Goal: Information Seeking & Learning: Learn about a topic

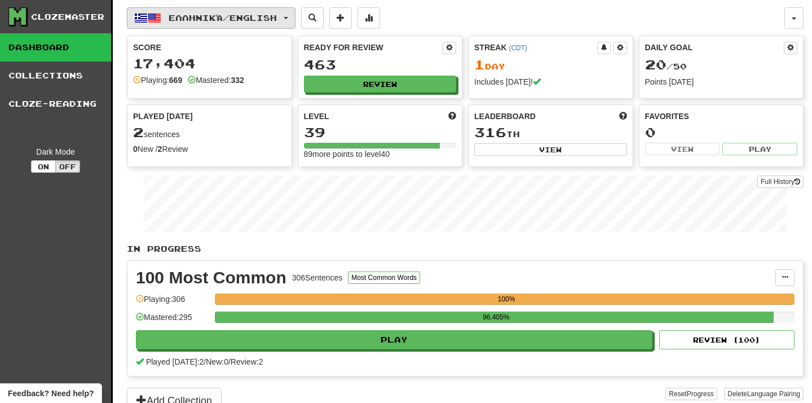
click at [226, 25] on button "Ελληνικά / English" at bounding box center [211, 17] width 169 height 21
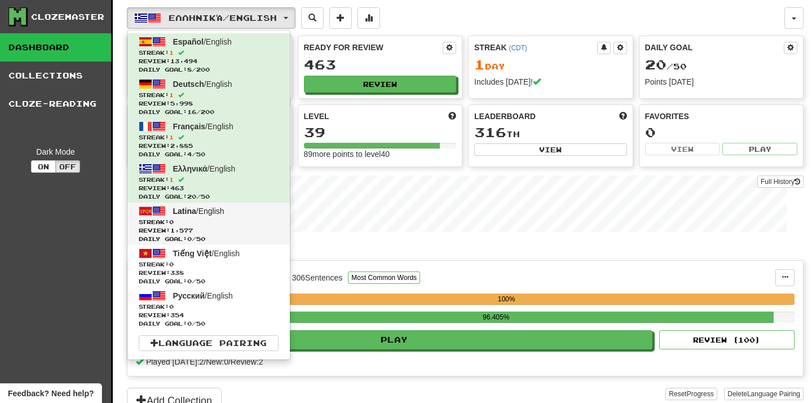
click at [220, 215] on link "Latina / English Streak: 0 Review: 1,577 Daily Goal: 0 / 50" at bounding box center [208, 223] width 162 height 42
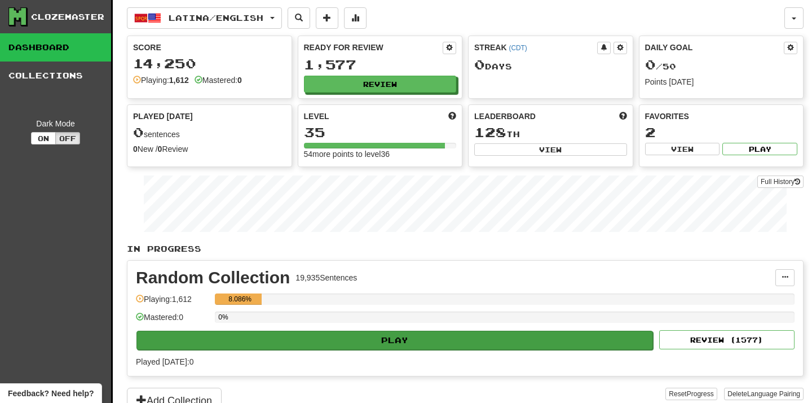
click at [318, 341] on button "Play" at bounding box center [394, 339] width 516 height 19
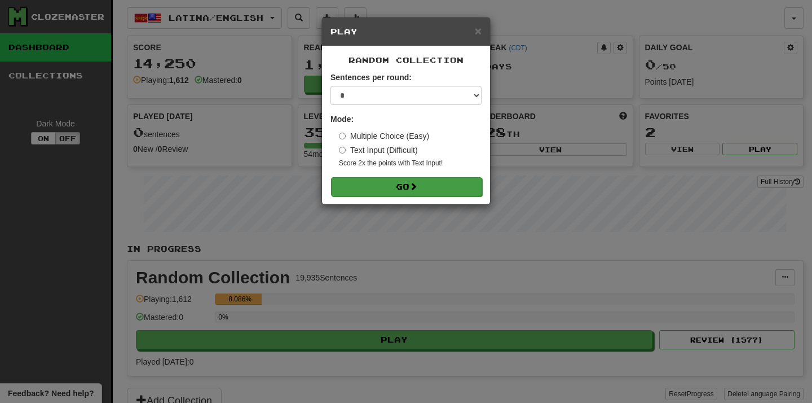
click at [365, 195] on button "Go" at bounding box center [406, 186] width 151 height 19
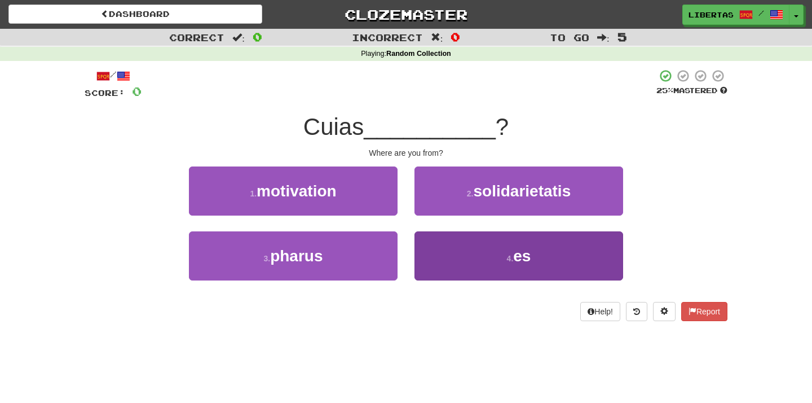
click at [472, 262] on button "4 . es" at bounding box center [518, 255] width 209 height 49
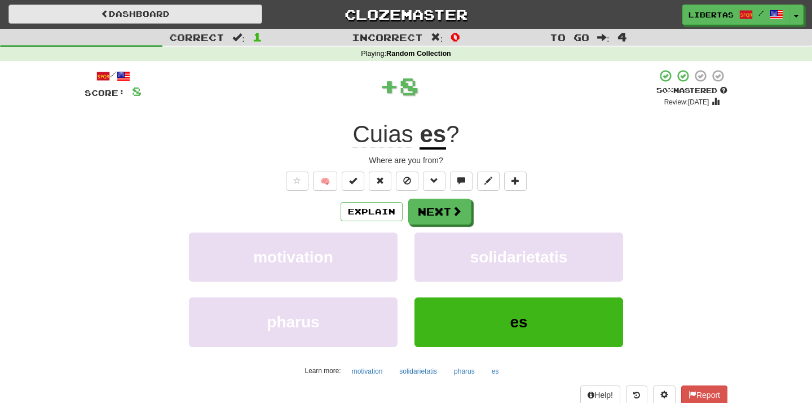
click at [210, 19] on link "Dashboard" at bounding box center [135, 14] width 254 height 19
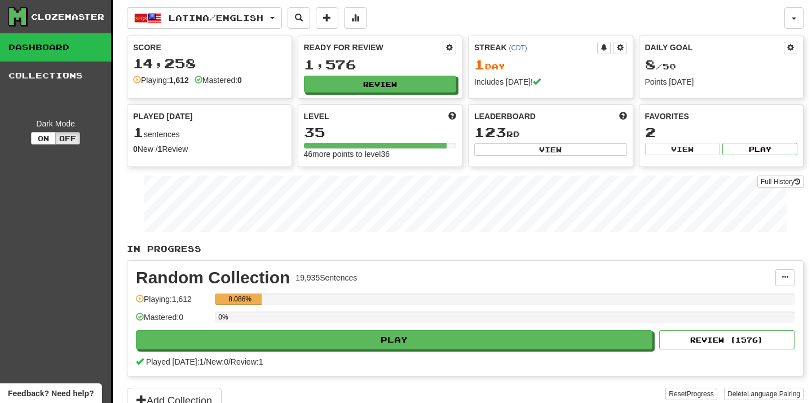
click at [210, 19] on span "Latina / English" at bounding box center [216, 18] width 95 height 10
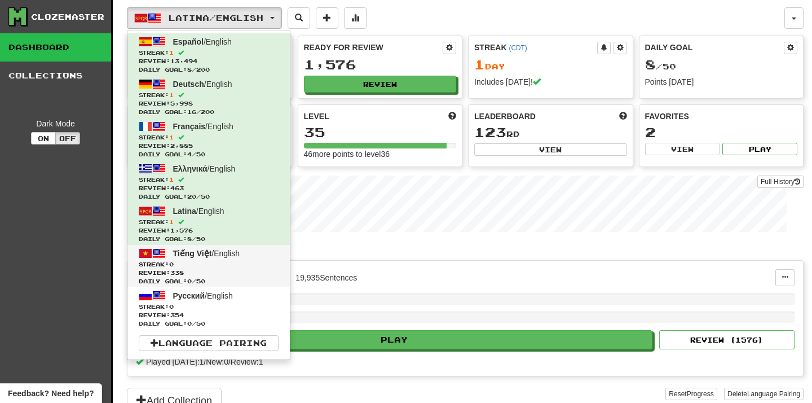
click at [228, 266] on span "Streak: 0" at bounding box center [209, 264] width 140 height 8
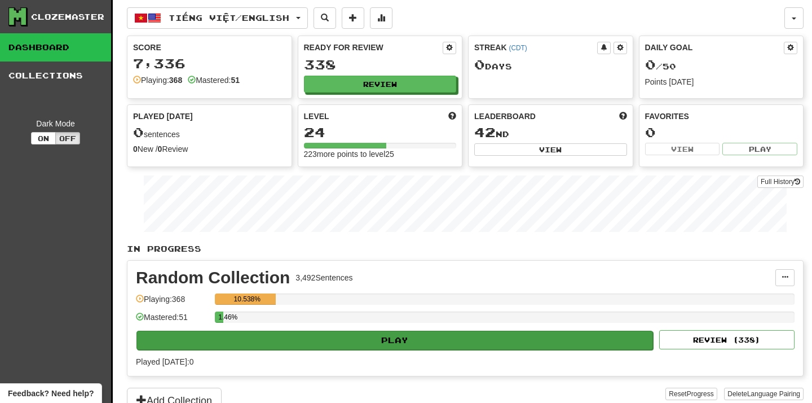
click at [335, 335] on button "Play" at bounding box center [394, 339] width 516 height 19
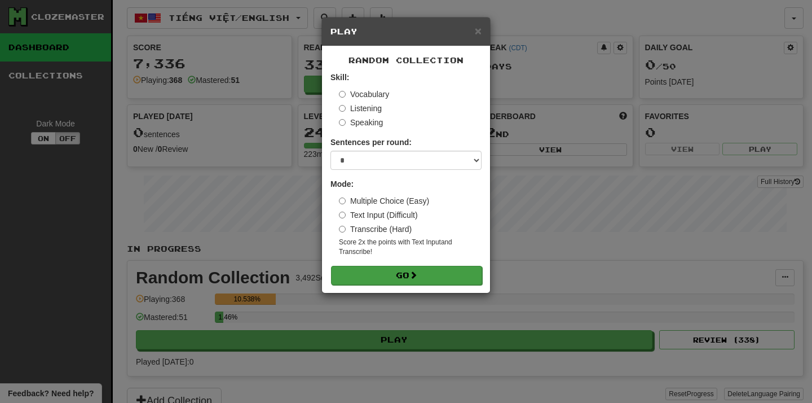
click at [351, 276] on button "Go" at bounding box center [406, 275] width 151 height 19
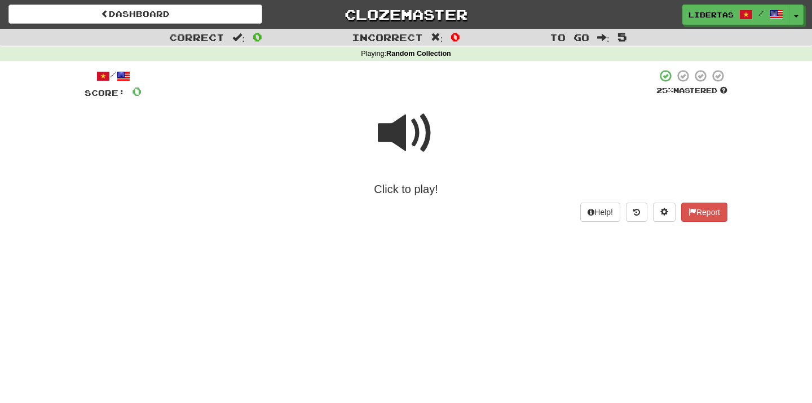
click at [399, 132] on span at bounding box center [406, 133] width 56 height 56
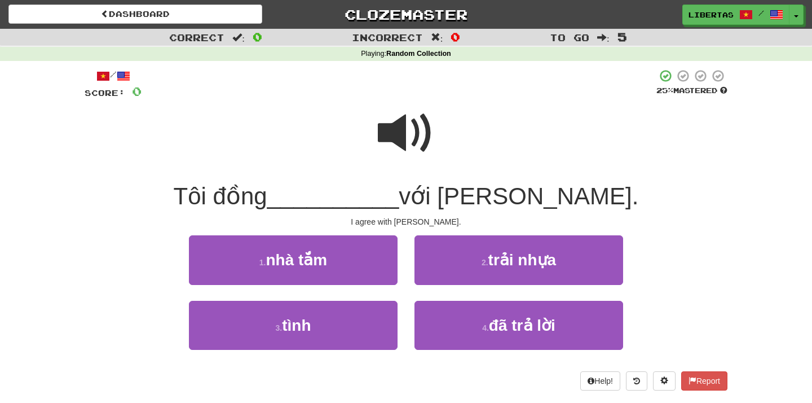
click at [399, 132] on span at bounding box center [406, 133] width 56 height 56
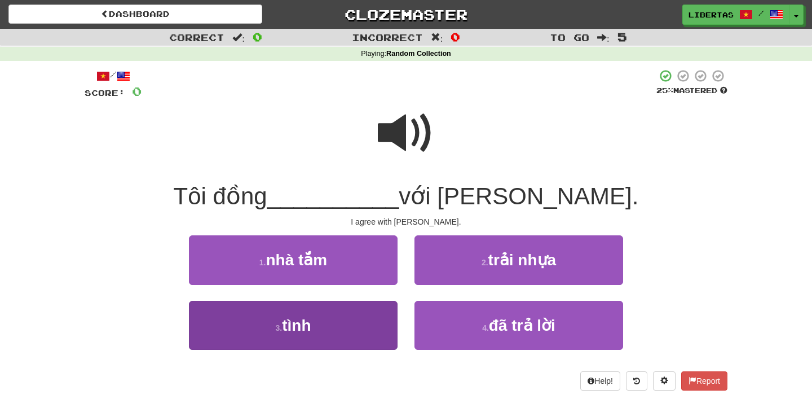
click at [337, 316] on button "3 . tình" at bounding box center [293, 325] width 209 height 49
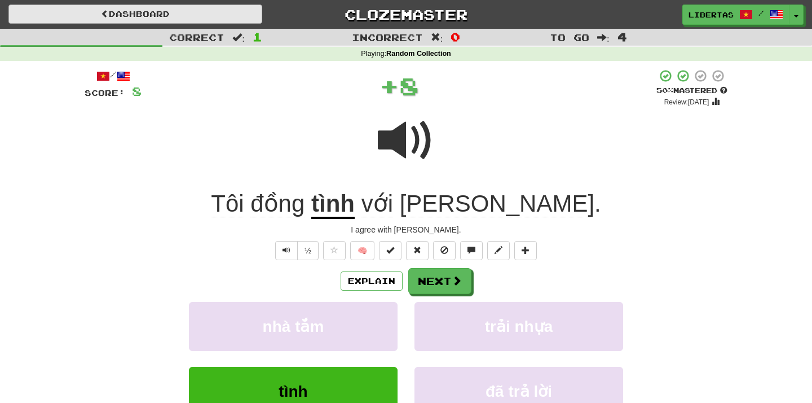
click at [207, 18] on link "Dashboard" at bounding box center [135, 14] width 254 height 19
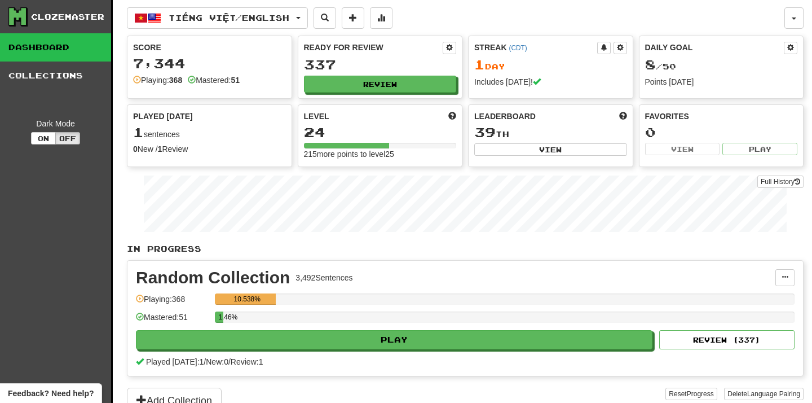
click at [207, 18] on span "Tiếng Việt / English" at bounding box center [229, 18] width 121 height 10
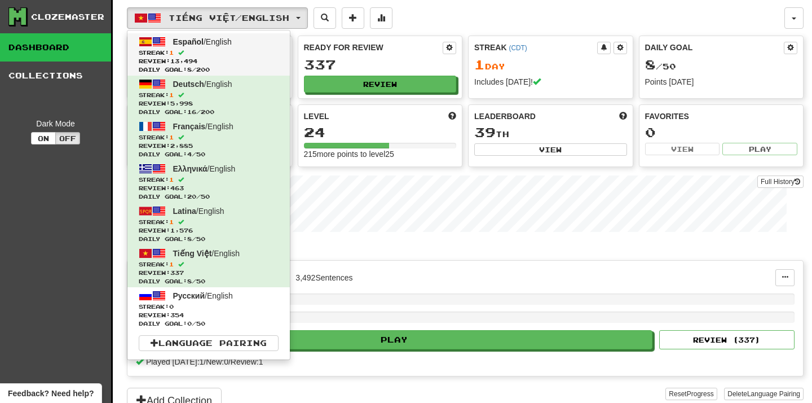
click at [210, 57] on span "Review: 13,494" at bounding box center [209, 61] width 140 height 8
